Goal: Task Accomplishment & Management: Complete application form

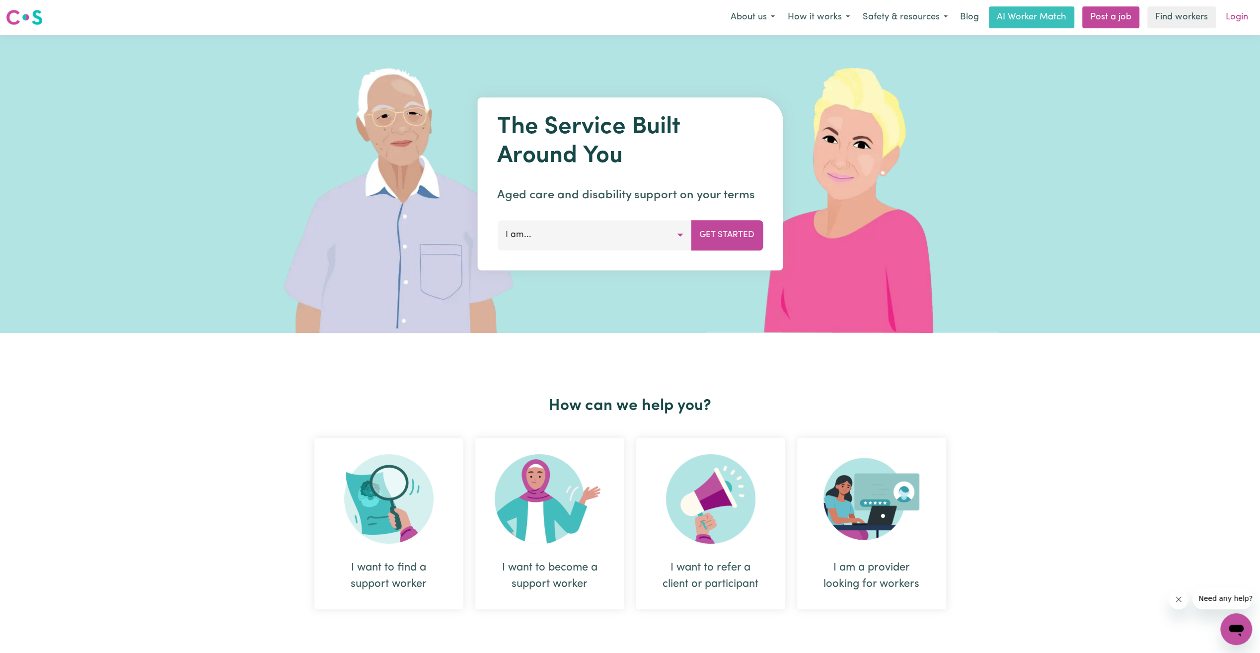
click at [1236, 17] on link "Login" at bounding box center [1237, 17] width 34 height 22
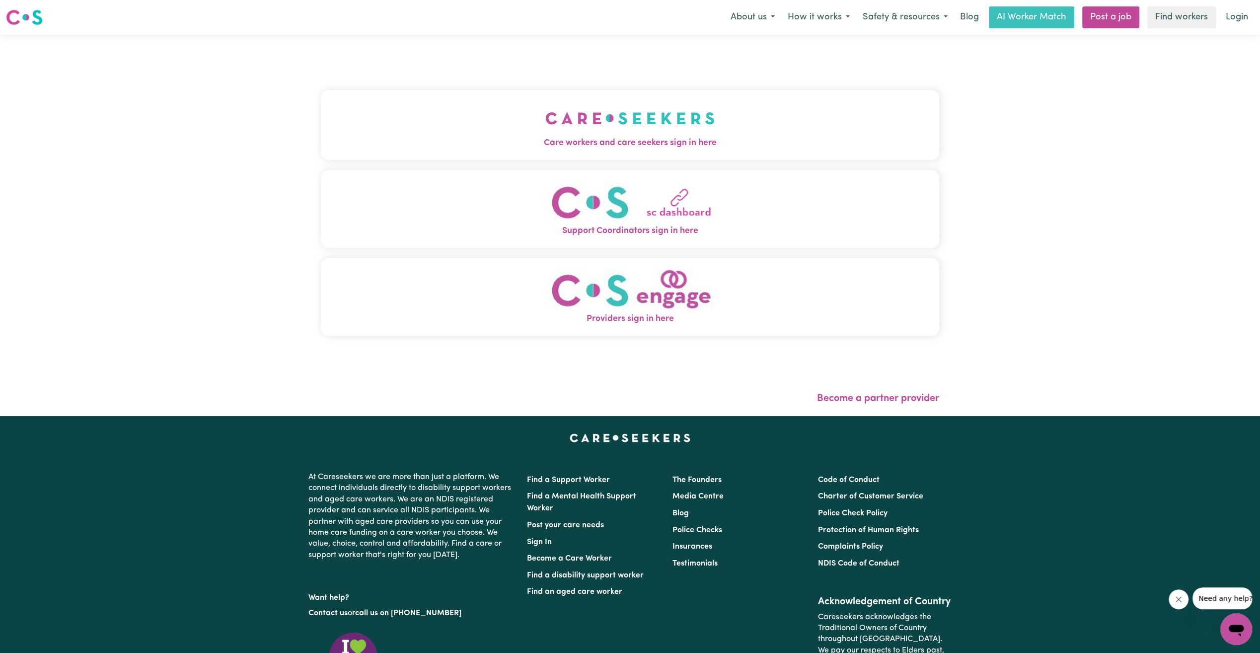
click at [706, 133] on img "Care workers and care seekers sign in here" at bounding box center [629, 118] width 169 height 37
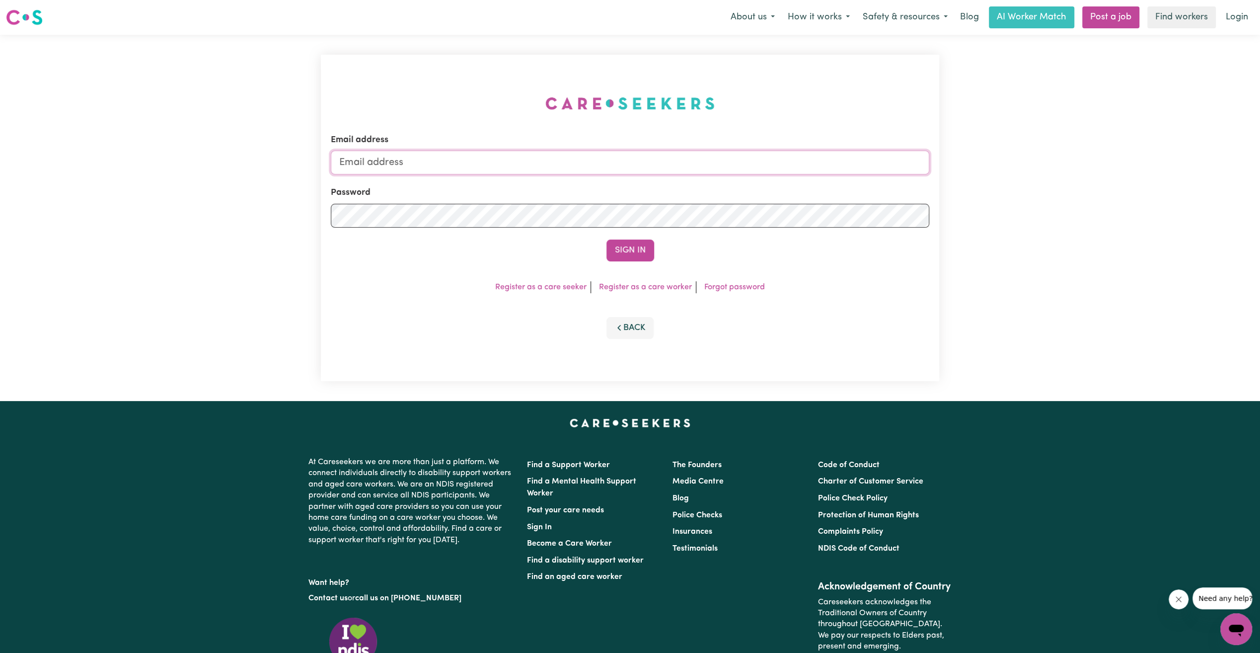
click at [675, 164] on input "Email address" at bounding box center [630, 162] width 598 height 24
type input "[EMAIL_ADDRESS][DOMAIN_NAME]"
click at [617, 249] on button "Sign In" at bounding box center [630, 250] width 48 height 22
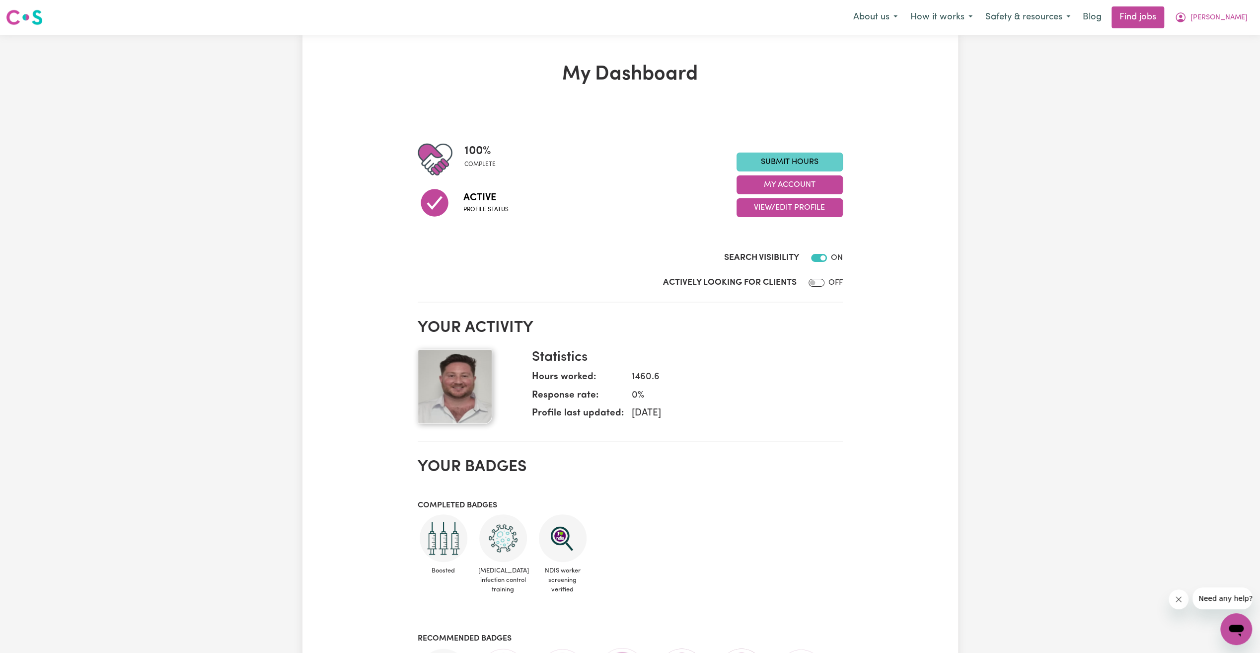
click at [780, 166] on link "Submit Hours" at bounding box center [790, 161] width 106 height 19
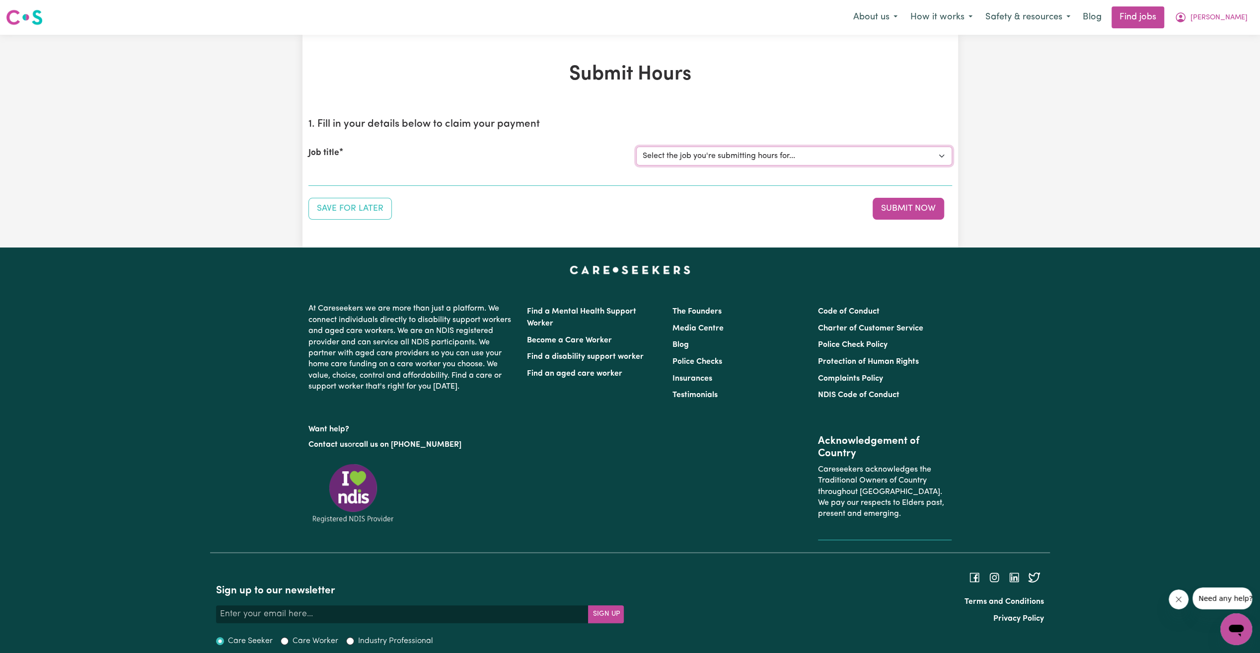
click at [778, 160] on select "Select the job you're submitting hours for... [[PERSON_NAME]] Support Worker Ne…" at bounding box center [794, 156] width 316 height 19
select select "11040"
click at [636, 147] on select "Select the job you're submitting hours for... [[PERSON_NAME]] Support Worker Ne…" at bounding box center [794, 156] width 316 height 19
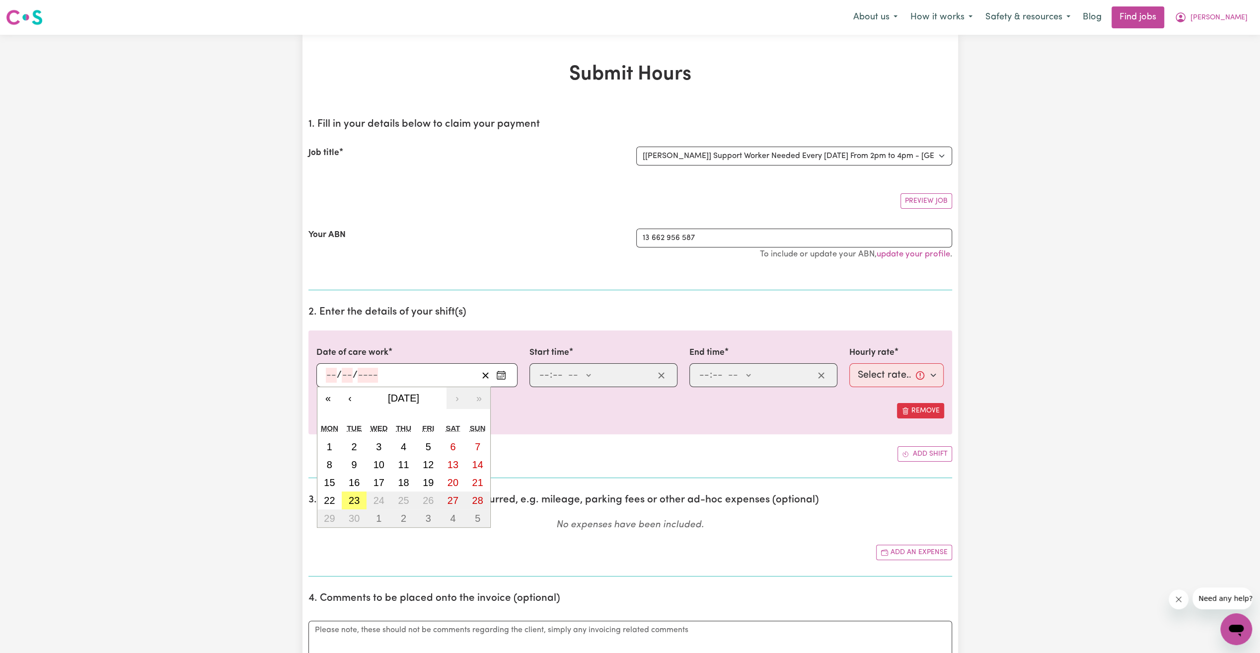
click at [333, 371] on input "number" at bounding box center [331, 375] width 11 height 15
click at [331, 499] on abbr "22" at bounding box center [329, 500] width 11 height 11
type input "[DATE]"
type input "22"
type input "9"
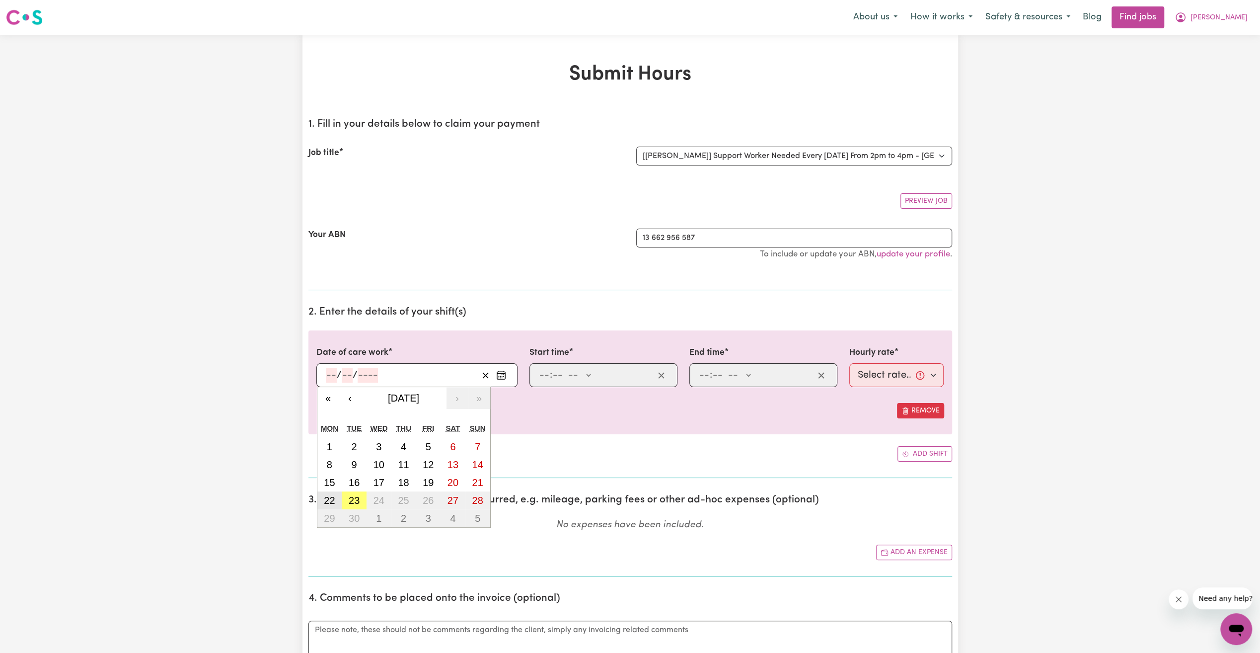
type input "2025"
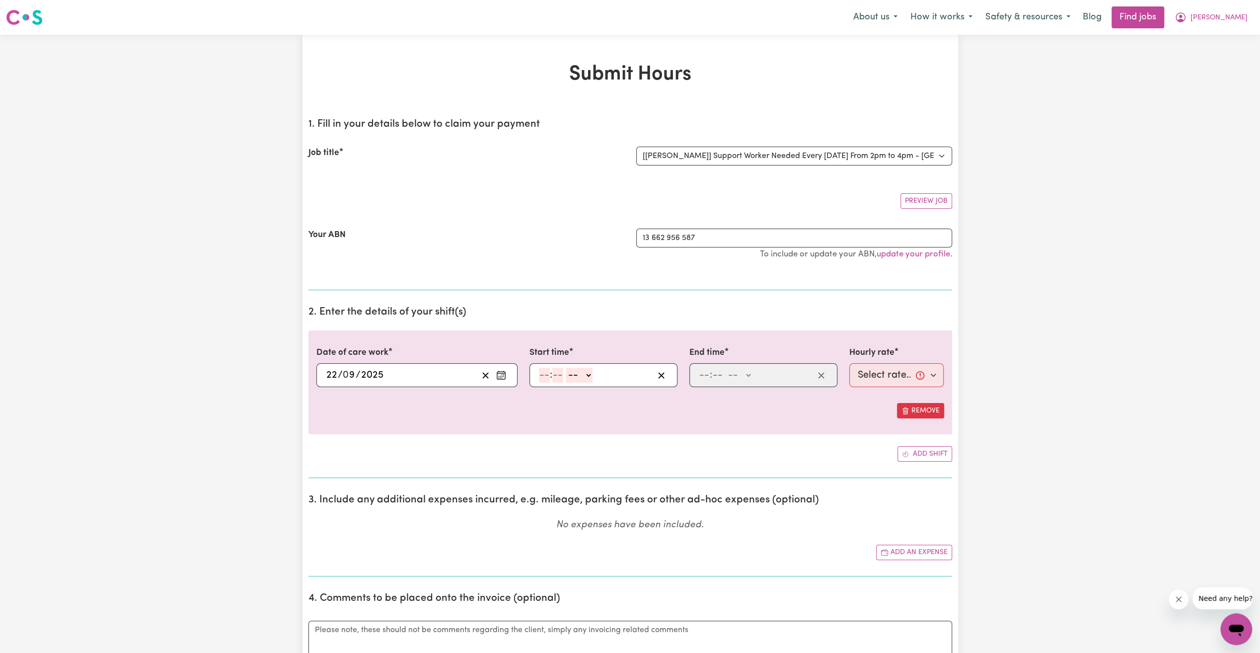
click at [546, 374] on input "number" at bounding box center [544, 375] width 11 height 15
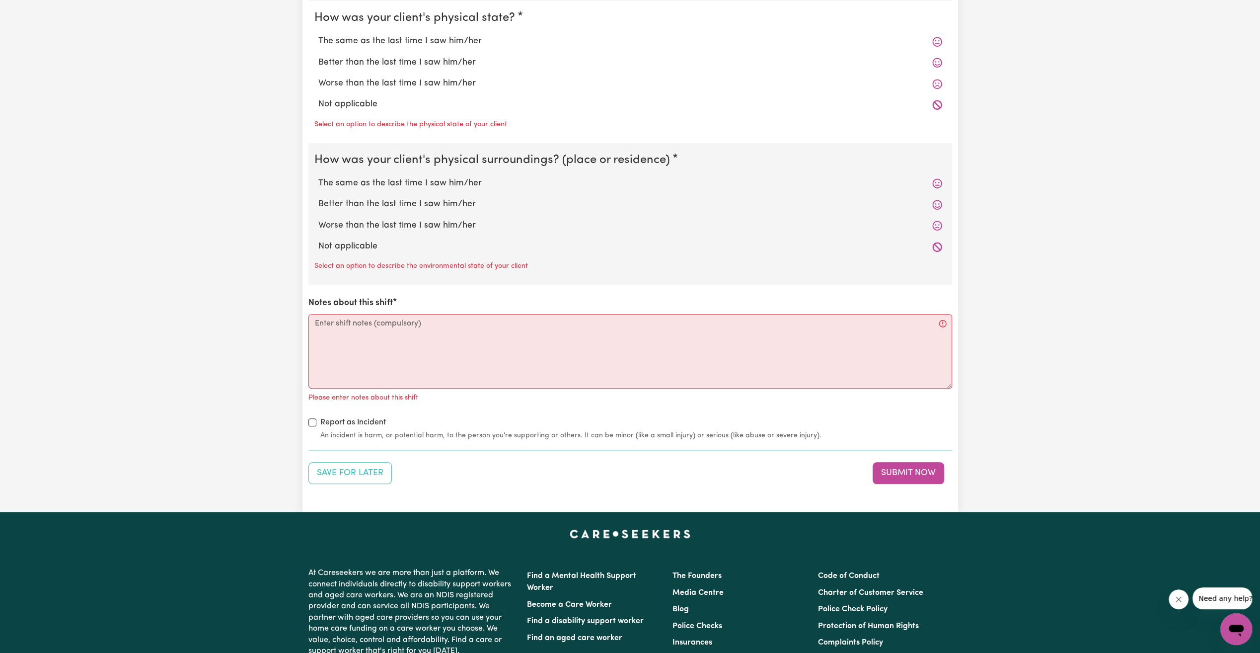
scroll to position [944, 0]
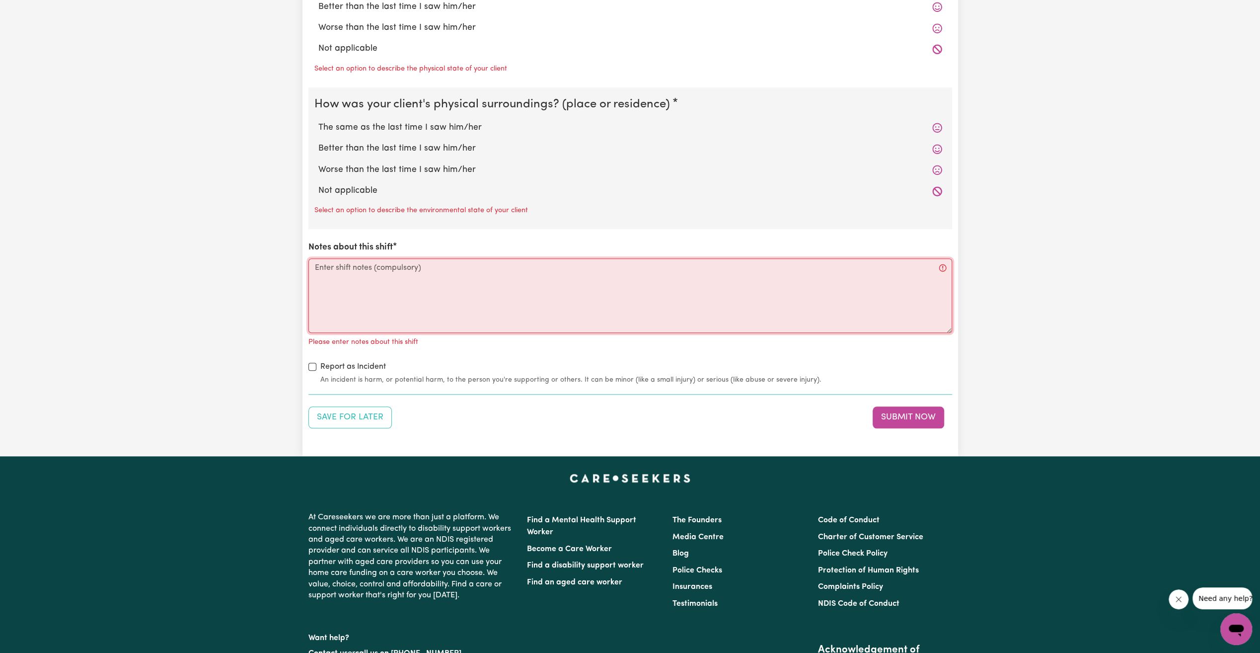
click at [396, 307] on textarea "Notes about this shift" at bounding box center [630, 295] width 644 height 74
paste textarea "[PERSON_NAME] [DATE] I met [PERSON_NAME] at his apartment. He wanted help hangi…"
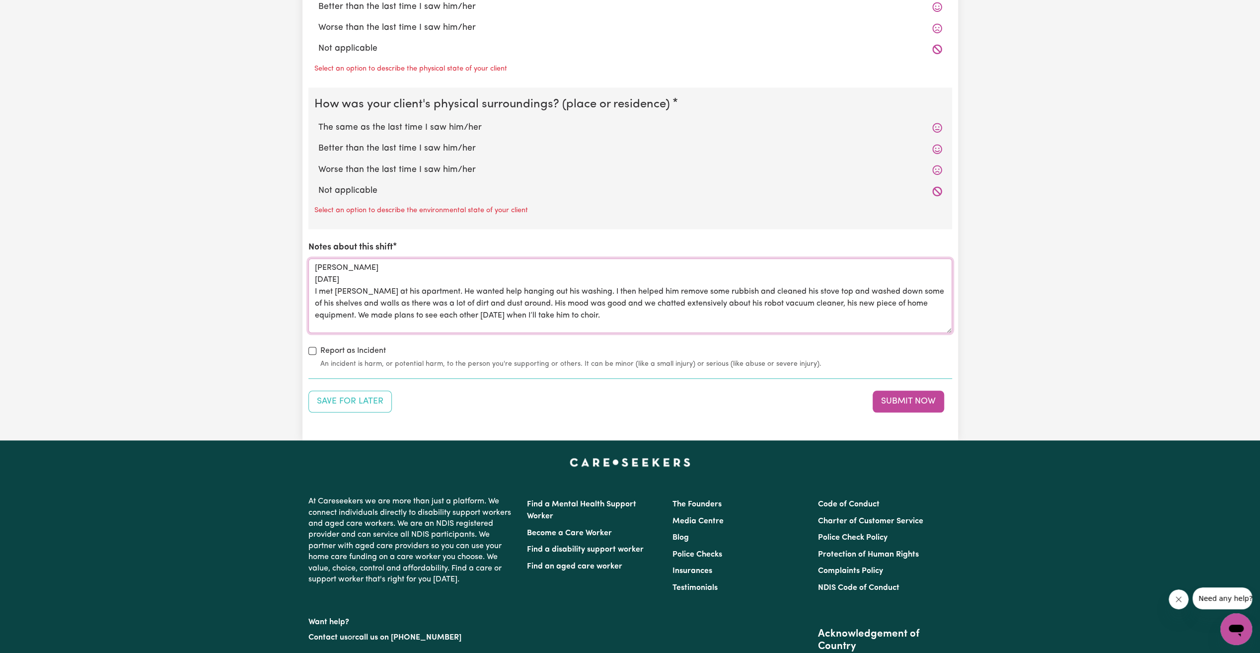
drag, startPoint x: 389, startPoint y: 277, endPoint x: 199, endPoint y: 178, distance: 214.8
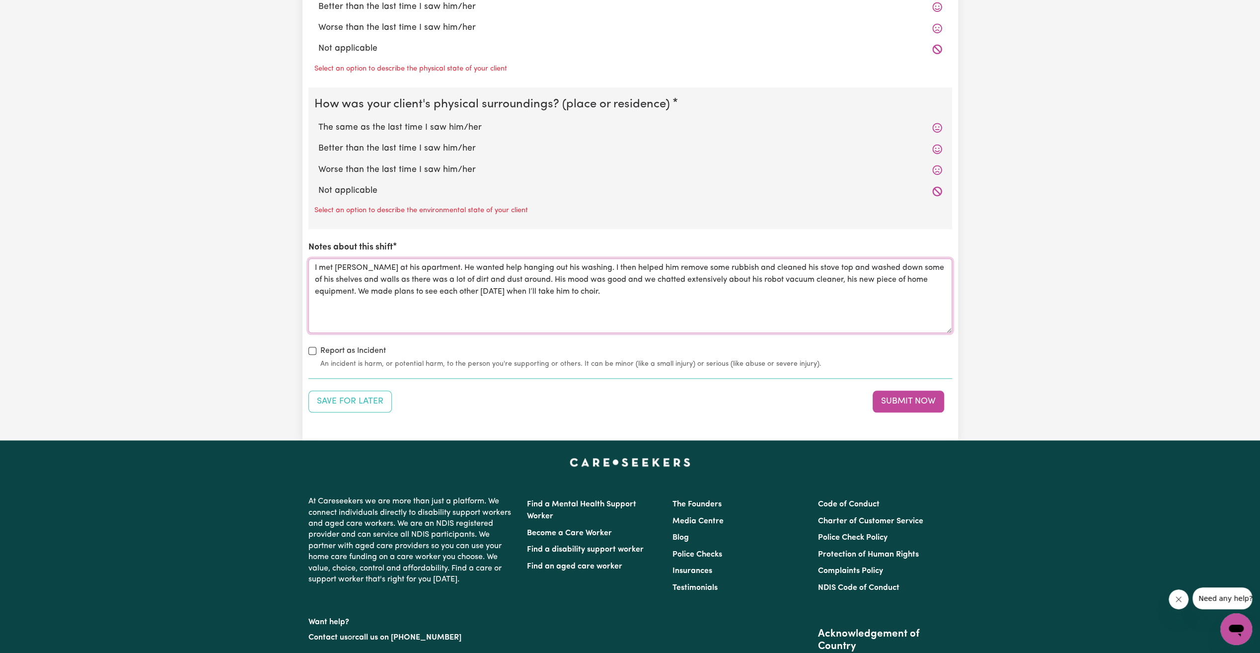
click at [315, 276] on textarea "I met [PERSON_NAME] at his apartment. He wanted help hanging out his washing. I…" at bounding box center [630, 295] width 644 height 74
click at [659, 290] on textarea "I met [PERSON_NAME] at his apartment. He wanted help hanging out his washing. I…" at bounding box center [630, 295] width 644 height 74
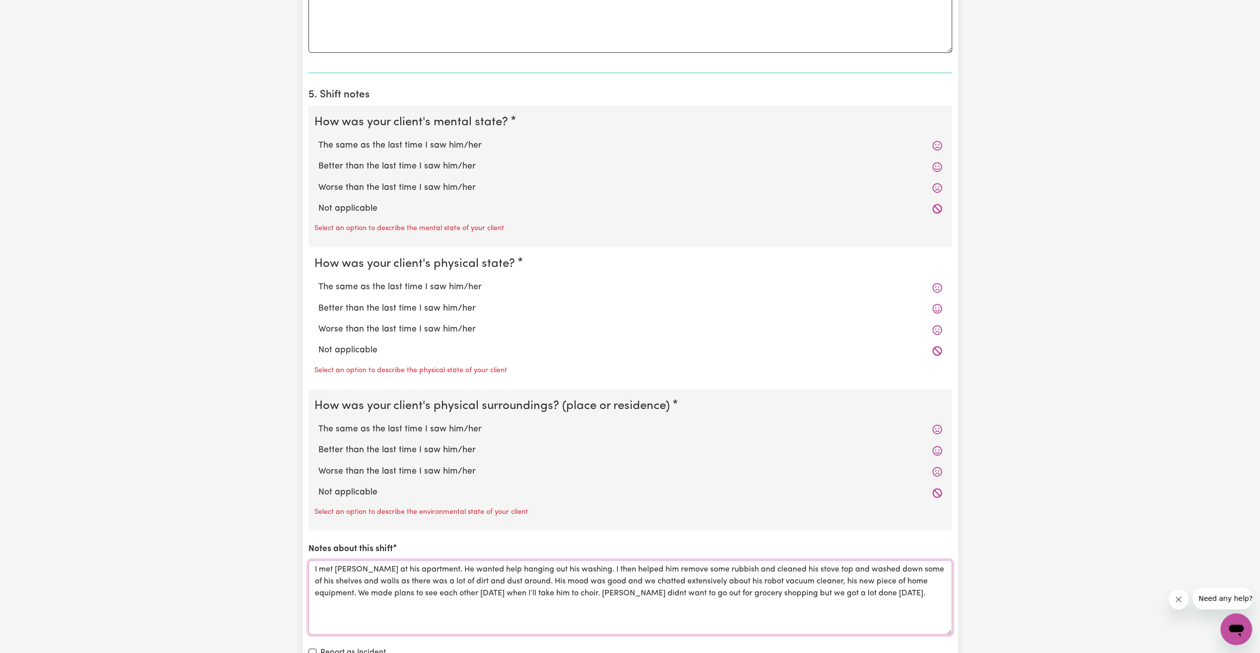
scroll to position [397, 0]
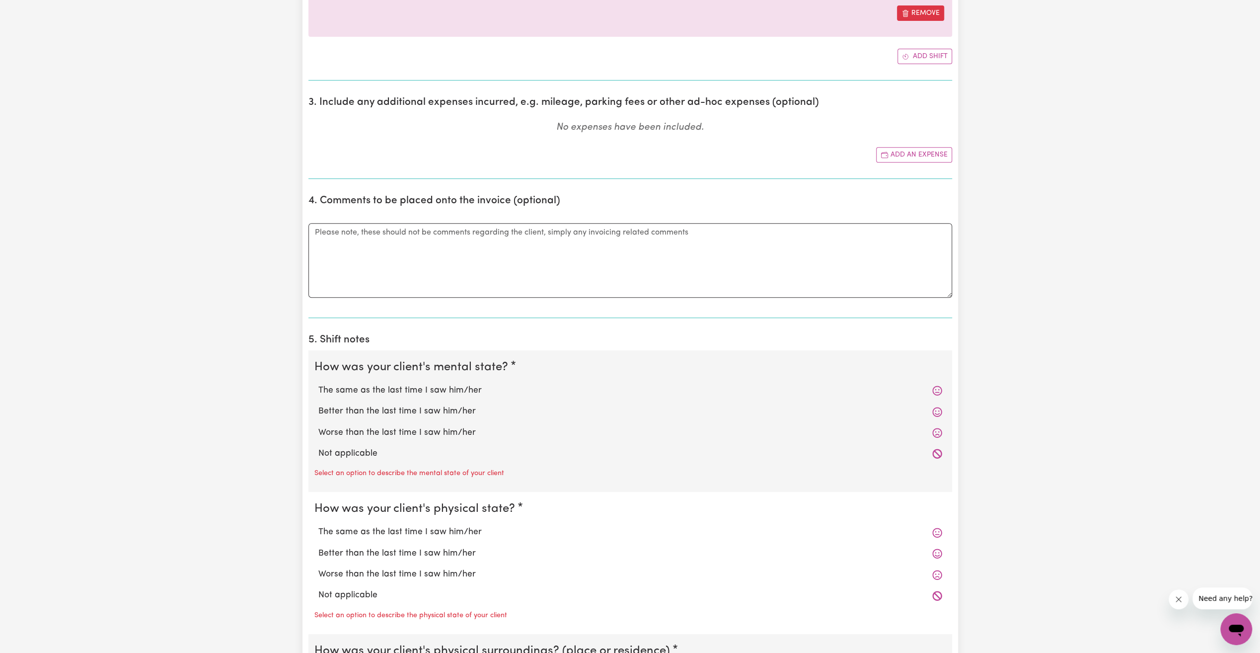
type textarea "I met [PERSON_NAME] at his apartment. He wanted help hanging out his washing. I…"
click at [438, 406] on label "Better than the last time I saw him/her" at bounding box center [630, 411] width 624 height 13
click at [318, 405] on input "Better than the last time I saw him/her" at bounding box center [318, 404] width 0 height 0
radio input "true"
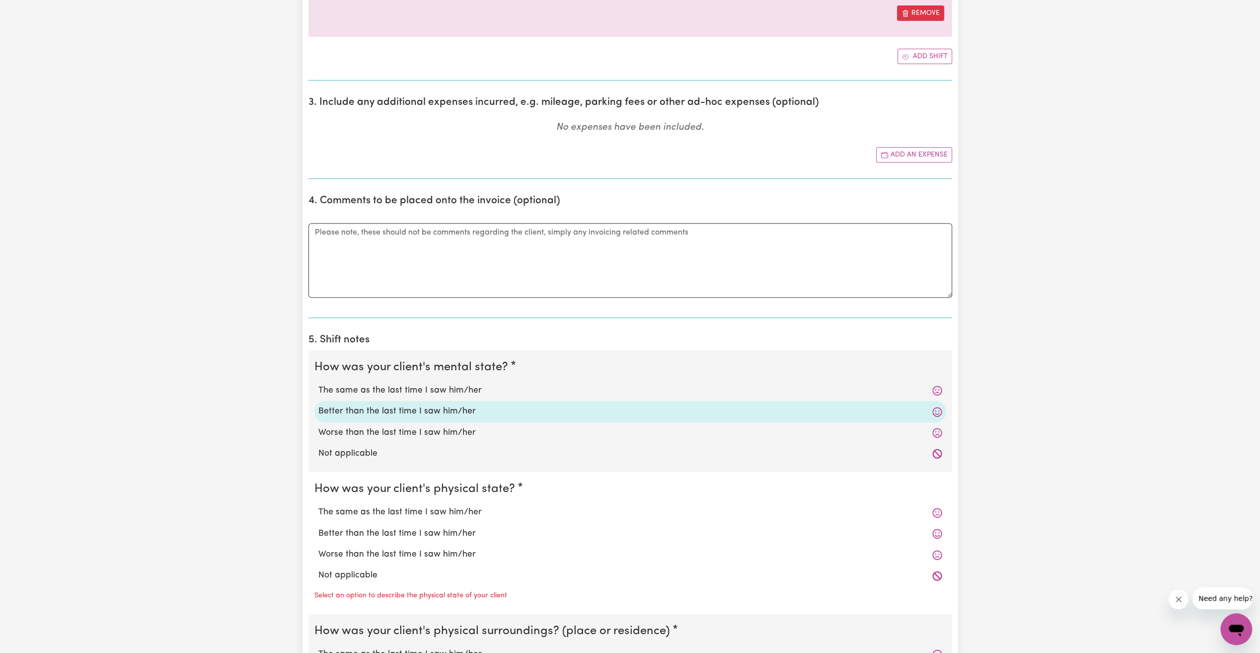
click at [431, 530] on label "Better than the last time I saw him/her" at bounding box center [630, 533] width 624 height 13
click at [318, 527] on input "Better than the last time I saw him/her" at bounding box center [318, 526] width 0 height 0
radio input "true"
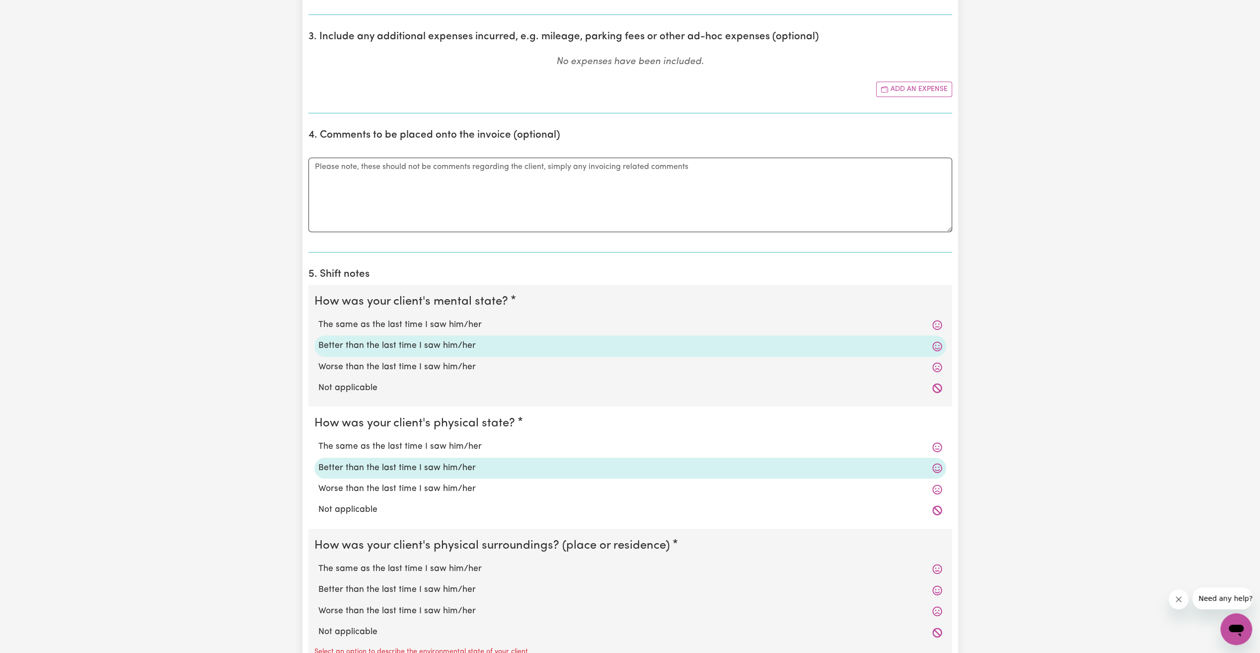
scroll to position [497, 0]
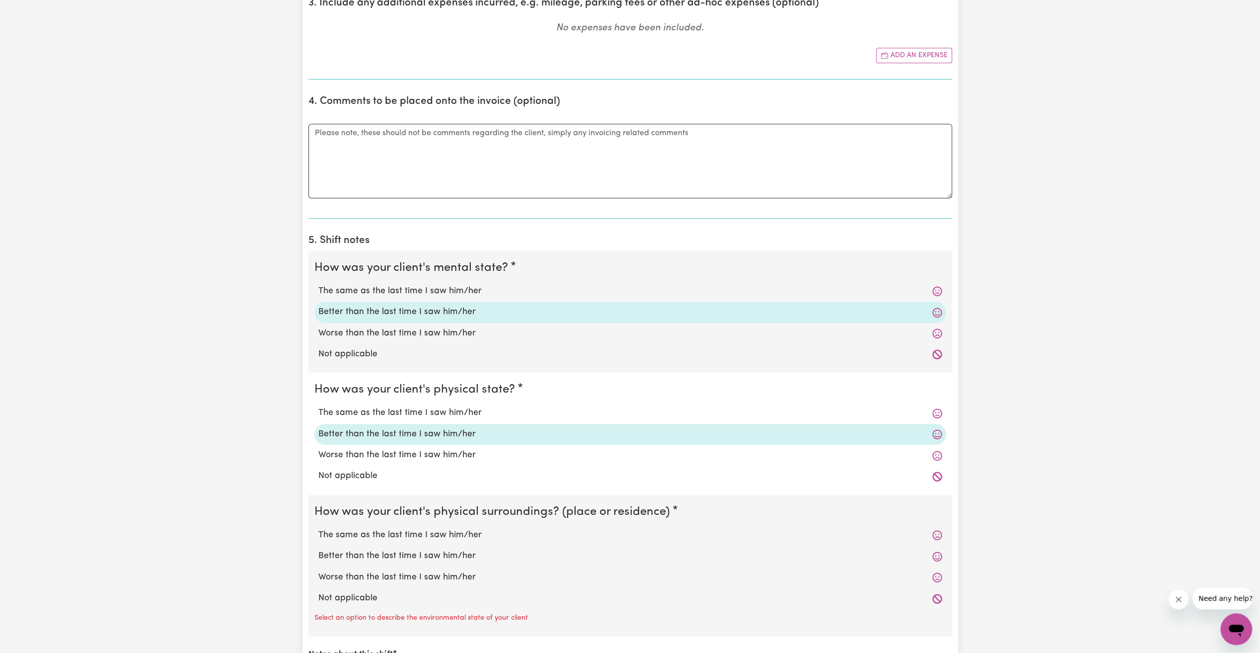
click at [389, 554] on label "Better than the last time I saw him/her" at bounding box center [630, 555] width 624 height 13
click at [318, 549] on input "Better than the last time I saw him/her" at bounding box center [318, 549] width 0 height 0
radio input "true"
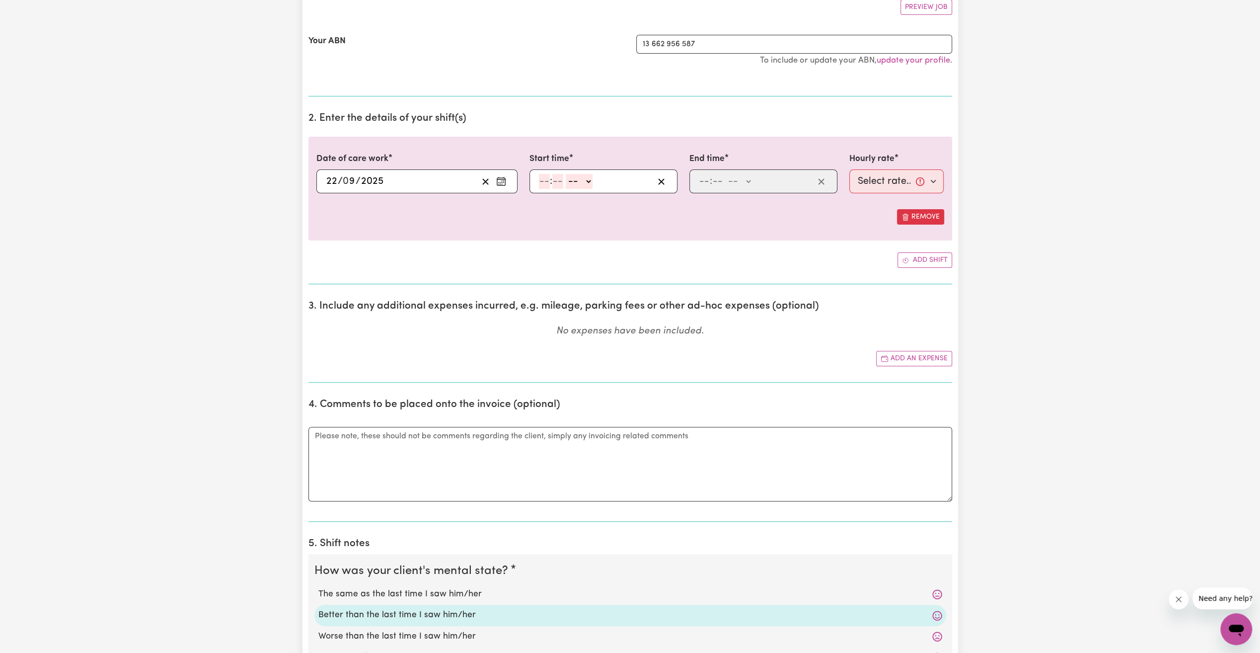
scroll to position [50, 0]
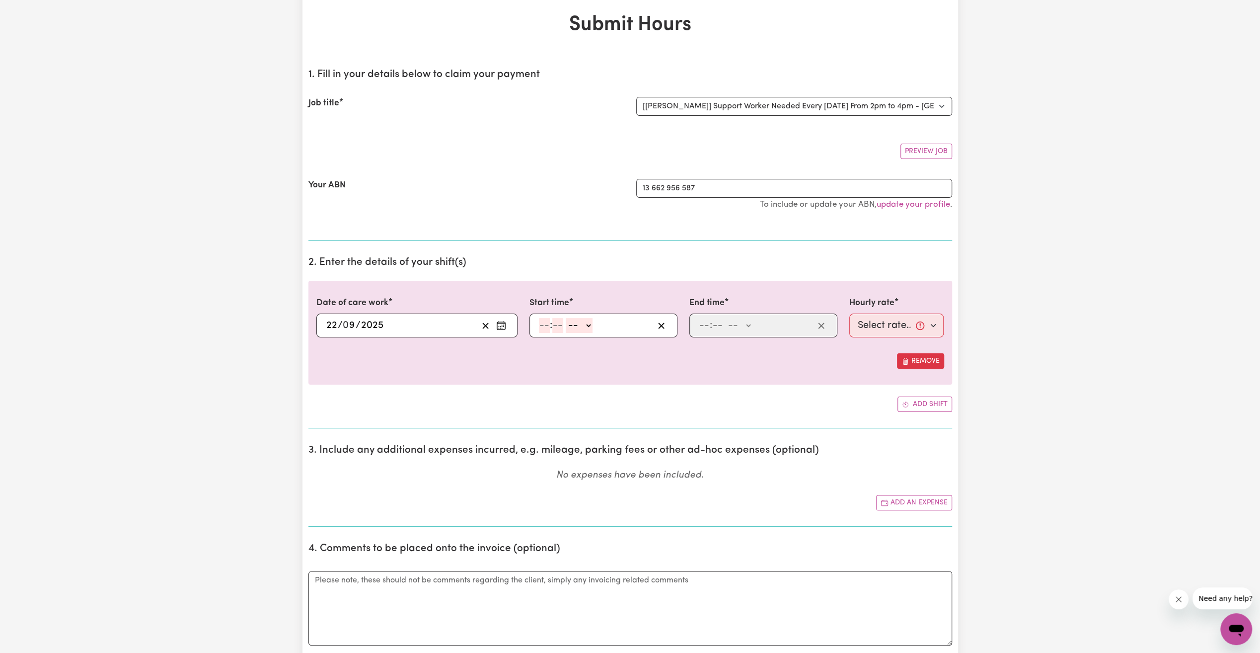
click at [545, 321] on input "number" at bounding box center [544, 325] width 11 height 15
type input "10"
type input "0"
click at [543, 327] on input "10" at bounding box center [544, 325] width 10 height 15
type input "1"
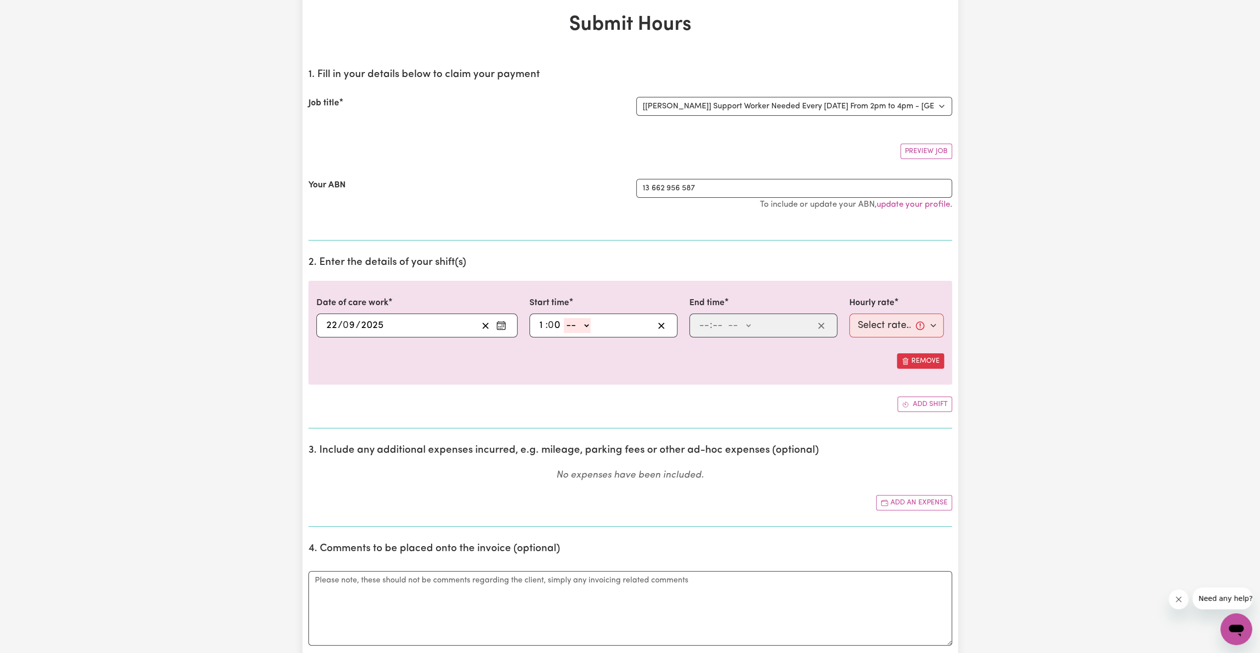
click at [569, 323] on select "-- AM PM" at bounding box center [577, 325] width 27 height 15
select select "pm"
click at [564, 318] on select "-- AM PM" at bounding box center [577, 325] width 27 height 15
type input "13:00"
click at [705, 324] on input "number" at bounding box center [704, 325] width 11 height 15
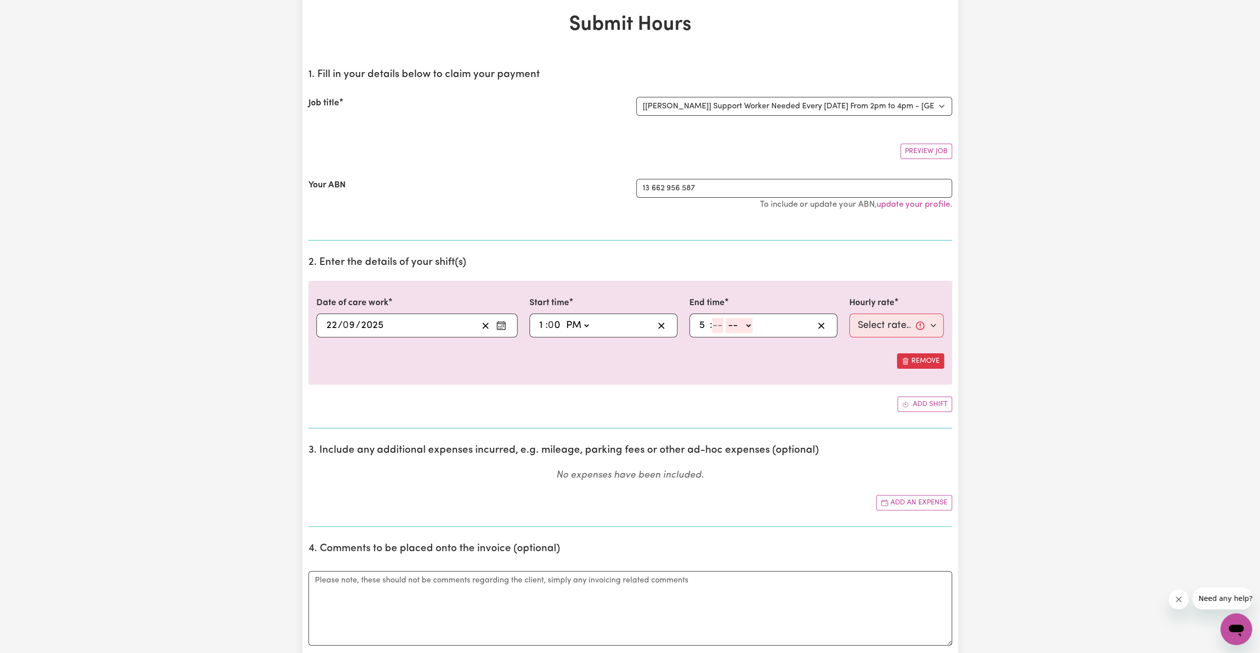
type input "5"
type input "30"
click at [744, 323] on select "-- AM PM" at bounding box center [736, 325] width 27 height 15
select select "pm"
click at [723, 318] on select "-- AM PM" at bounding box center [736, 325] width 27 height 15
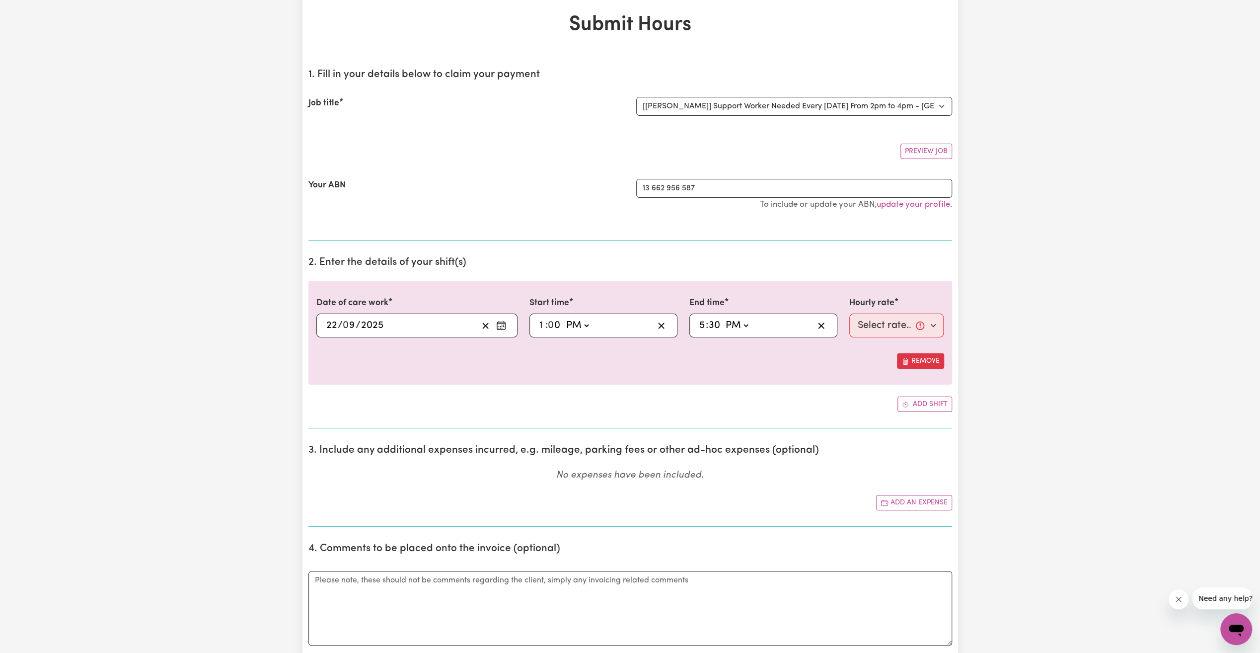
type input "17:30"
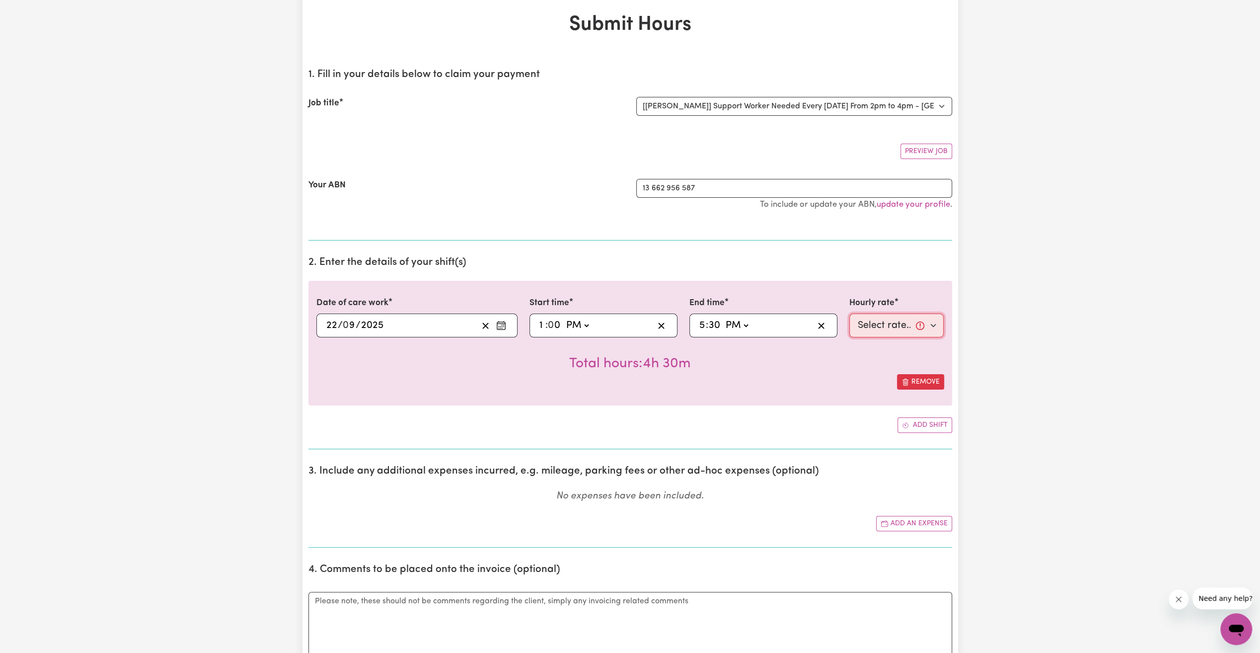
click at [893, 325] on select "Select rate... $64.45 (Weekday) $94.72 ([DATE]) $121.36 ([DATE]) $143.98 (Publi…" at bounding box center [896, 325] width 95 height 24
select select "64.45-Weekday"
click at [849, 313] on select "Select rate... $64.45 (Weekday) $94.72 ([DATE]) $121.36 ([DATE]) $143.98 (Publi…" at bounding box center [896, 325] width 95 height 24
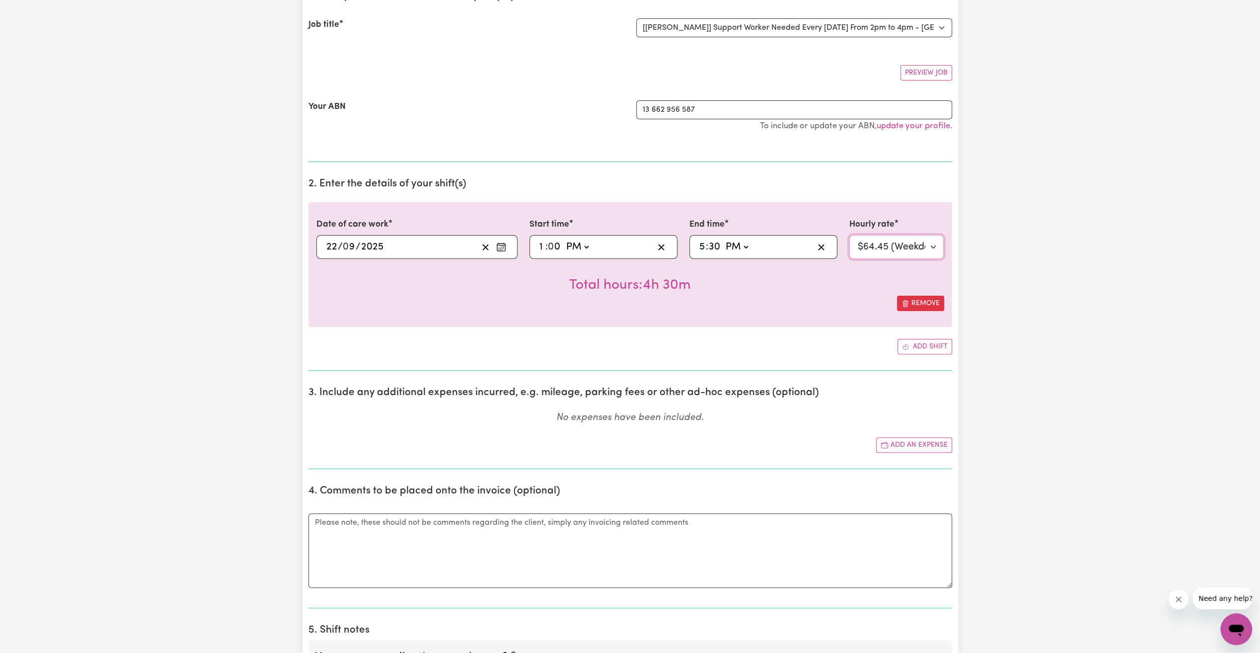
scroll to position [199, 0]
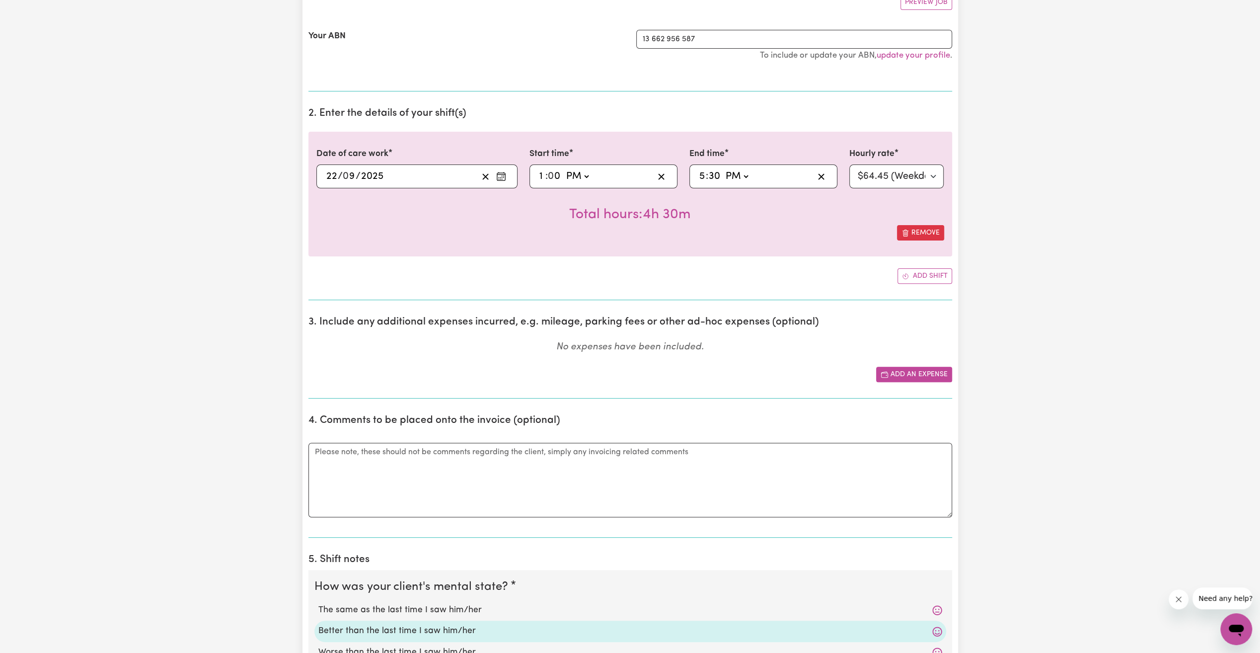
click at [919, 369] on button "Add an expense" at bounding box center [914, 374] width 76 height 15
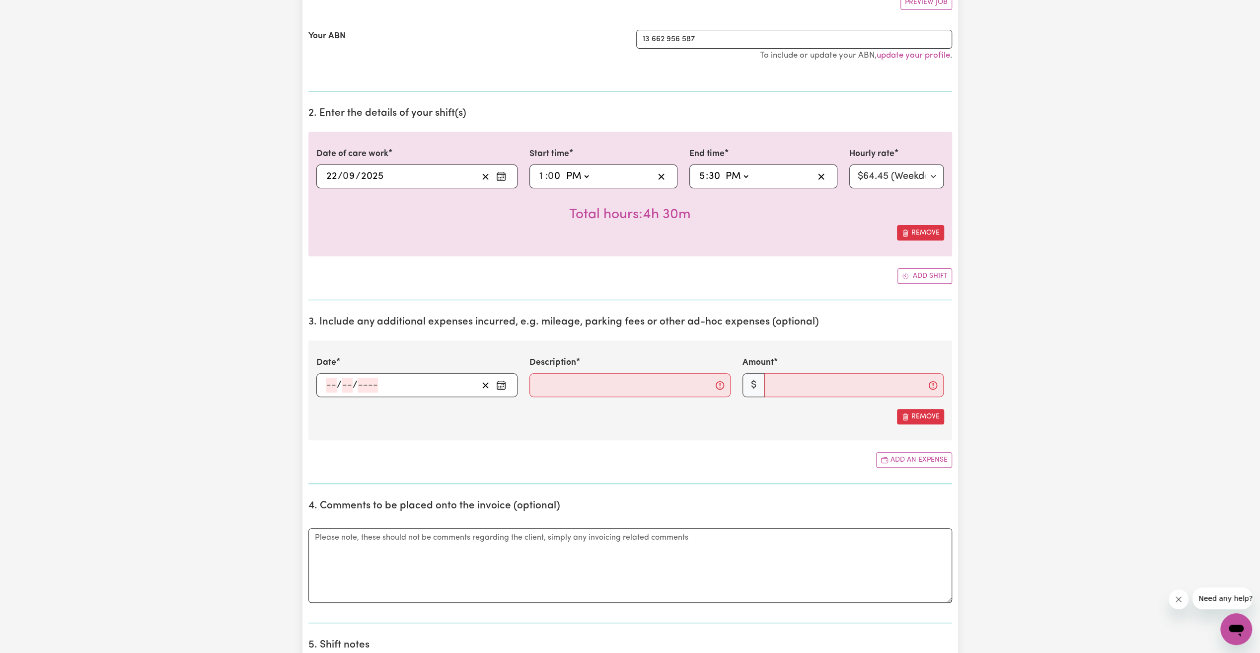
click at [333, 381] on input "number" at bounding box center [331, 384] width 11 height 15
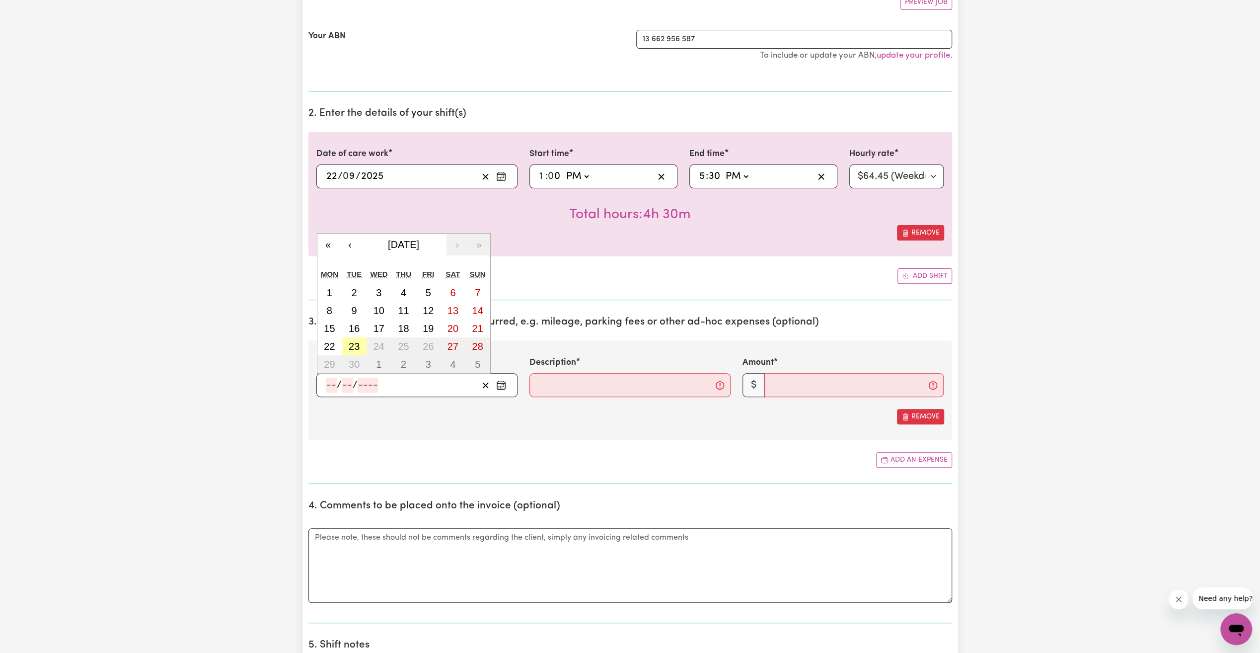
click at [352, 347] on abbr "23" at bounding box center [354, 346] width 11 height 11
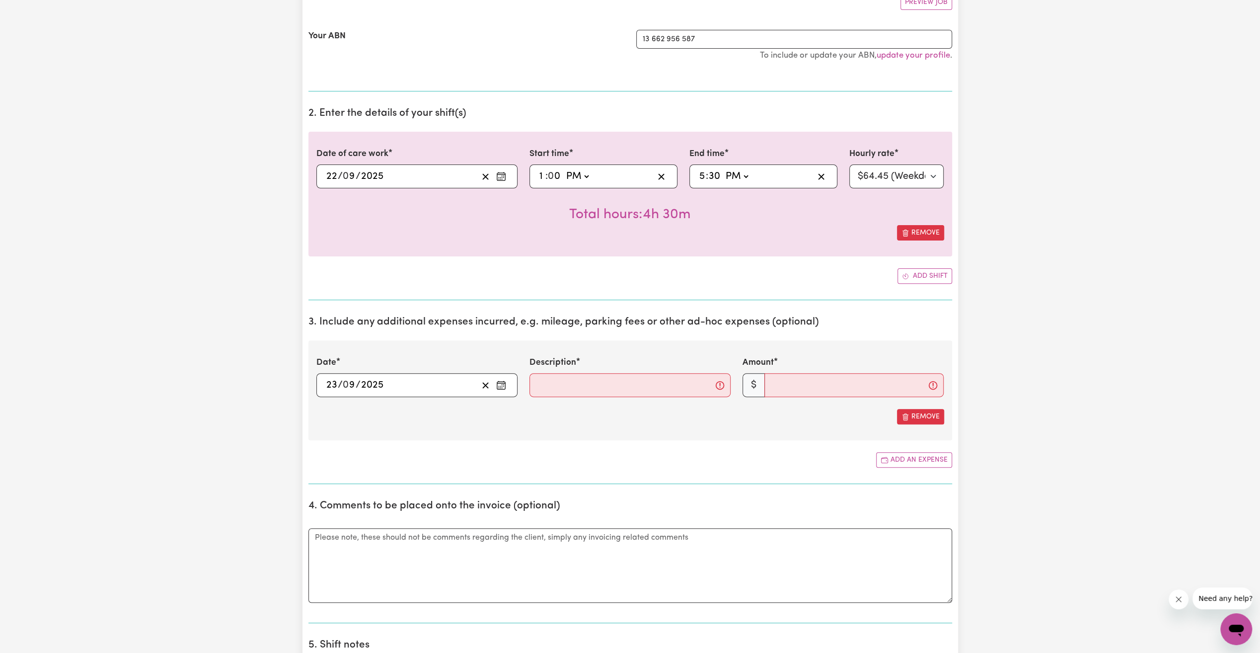
type input "[DATE]"
type input "23"
type input "9"
type input "2025"
click at [347, 175] on input "9" at bounding box center [349, 176] width 12 height 15
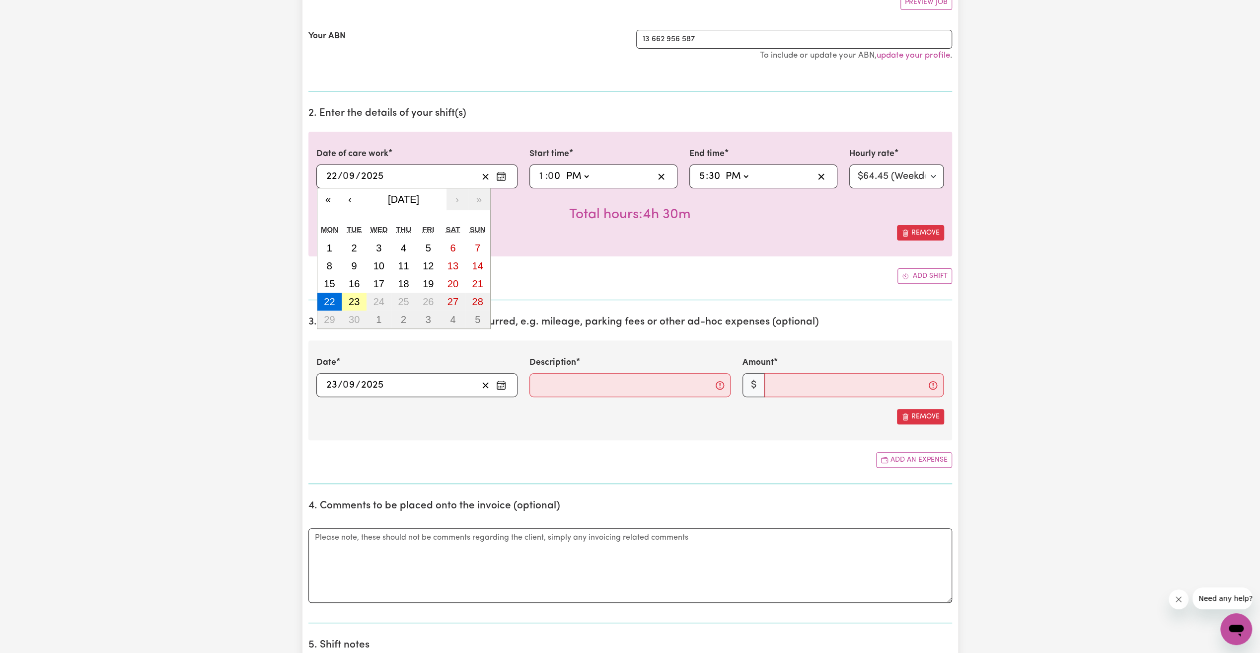
click at [353, 303] on abbr "23" at bounding box center [354, 301] width 11 height 11
type input "[DATE]"
type input "23"
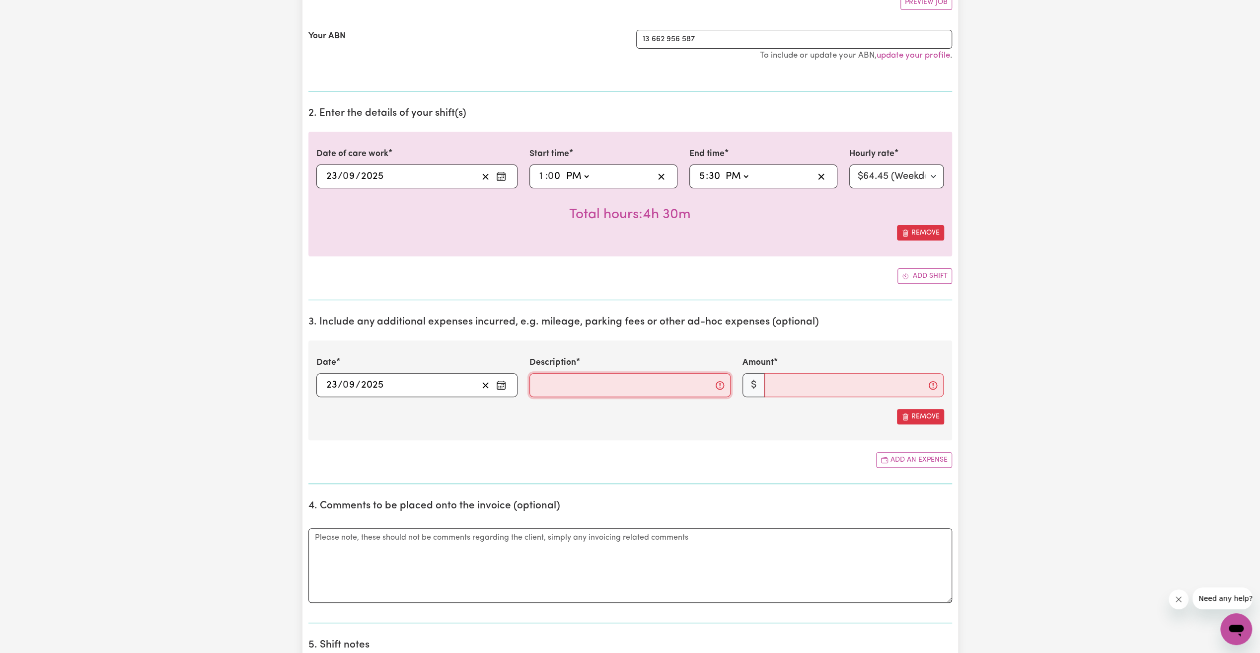
click at [565, 383] on input "Description" at bounding box center [629, 385] width 201 height 24
type input "CITYOFSYDNEYPARKING"
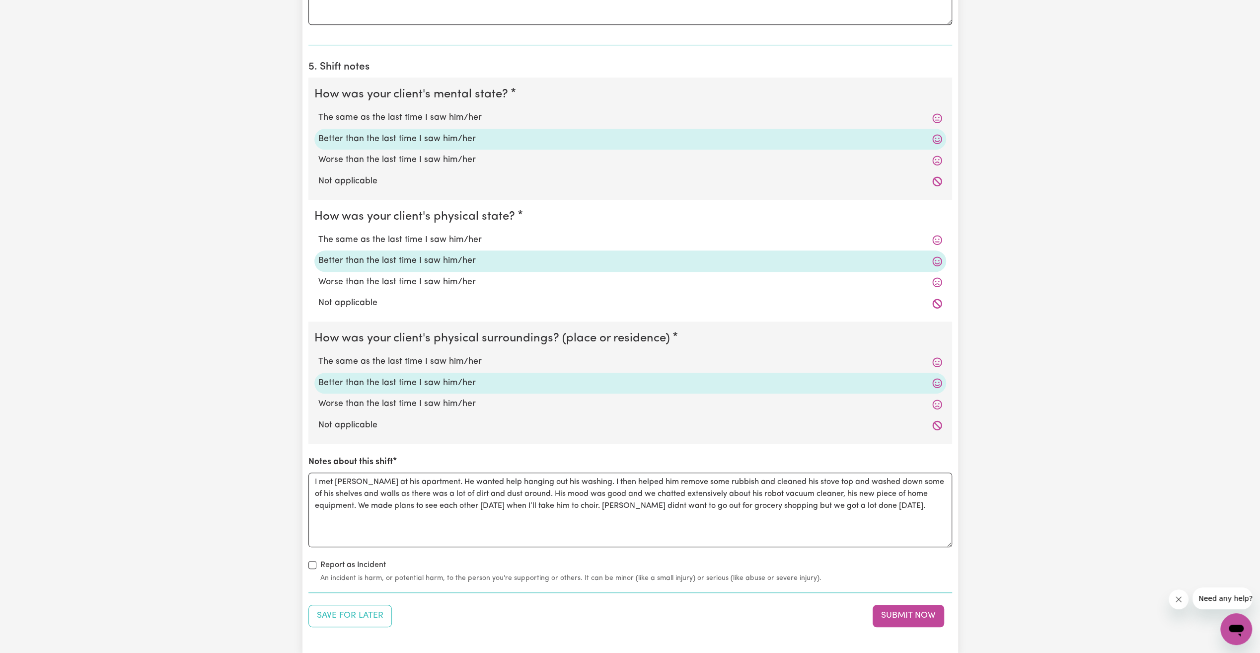
scroll to position [844, 0]
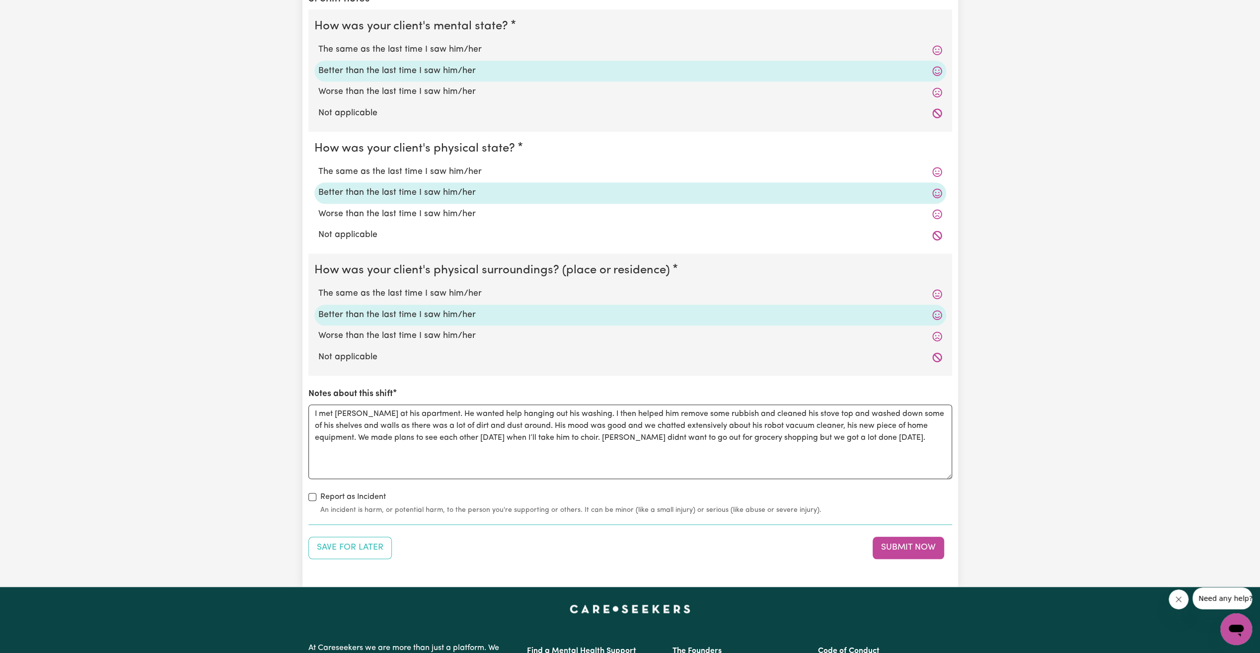
type input "20"
click at [897, 550] on button "Submit Now" at bounding box center [909, 547] width 72 height 22
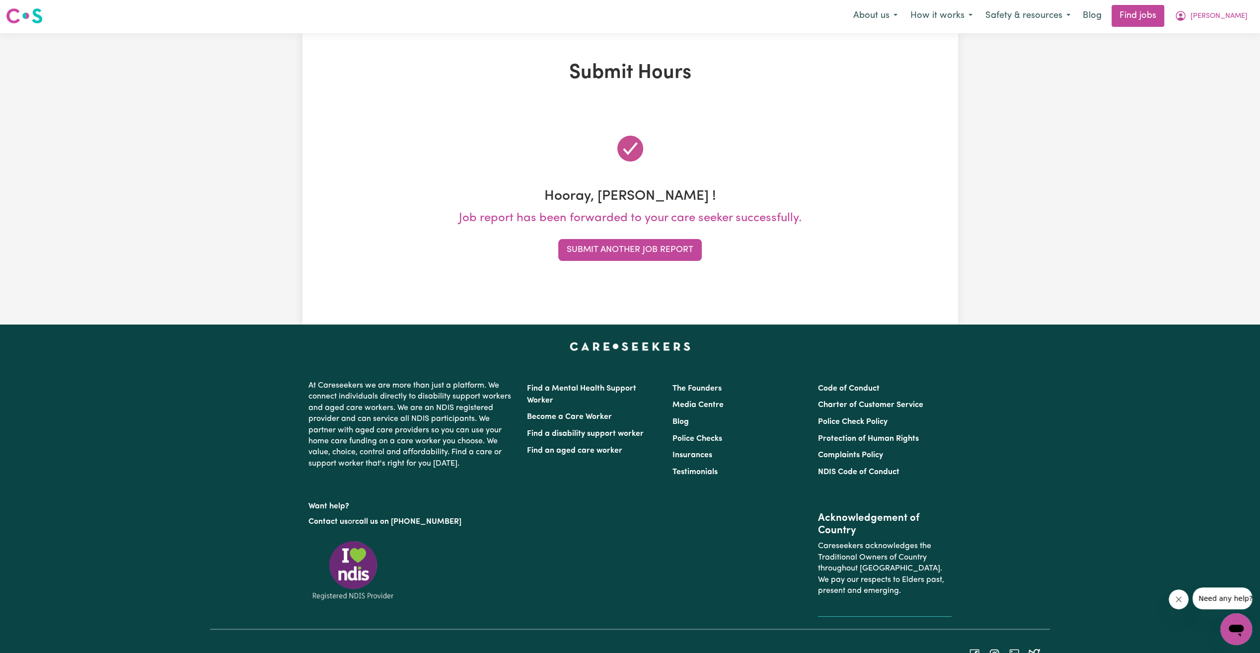
scroll to position [0, 0]
